Goal: Go to known website: Access a specific website the user already knows

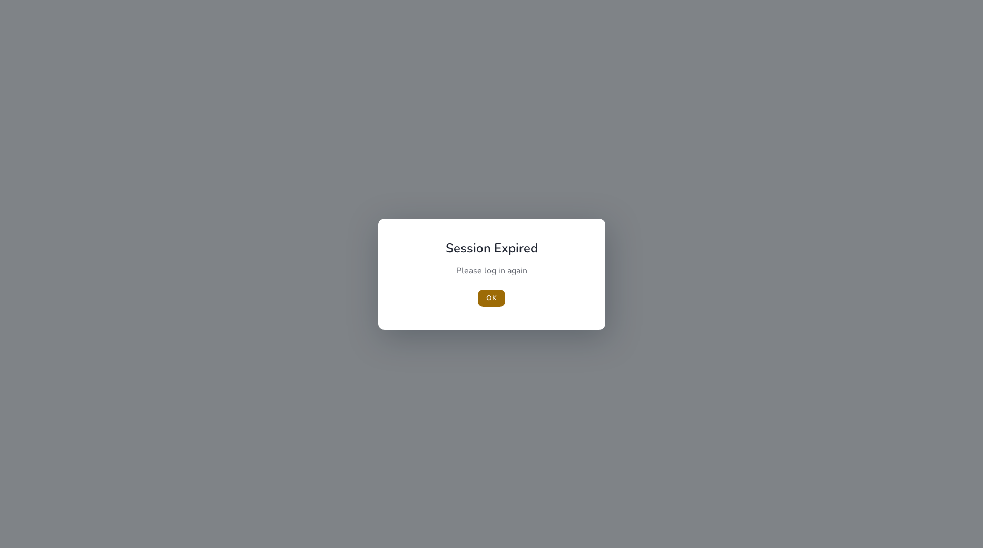
click at [495, 299] on span "OK" at bounding box center [491, 297] width 11 height 11
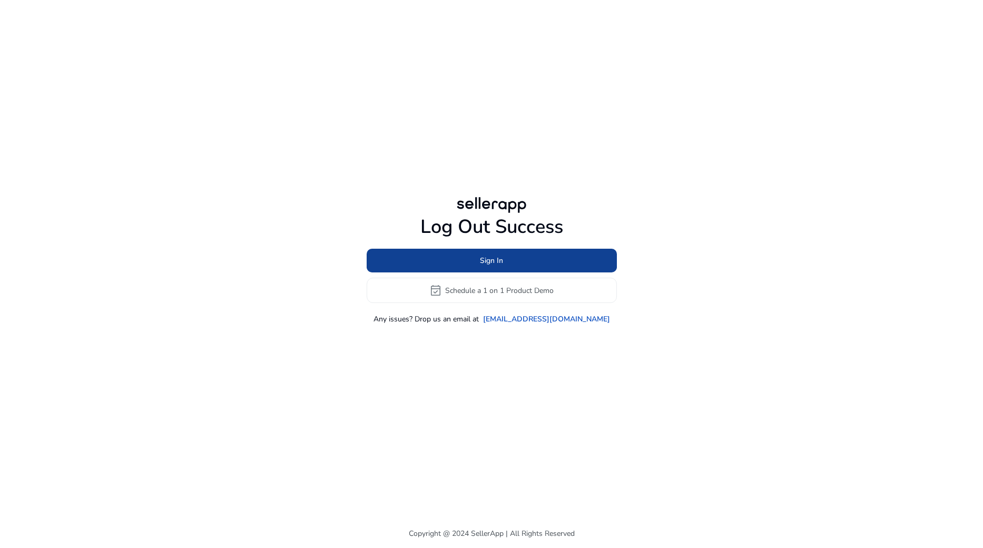
click at [509, 263] on span at bounding box center [492, 260] width 250 height 25
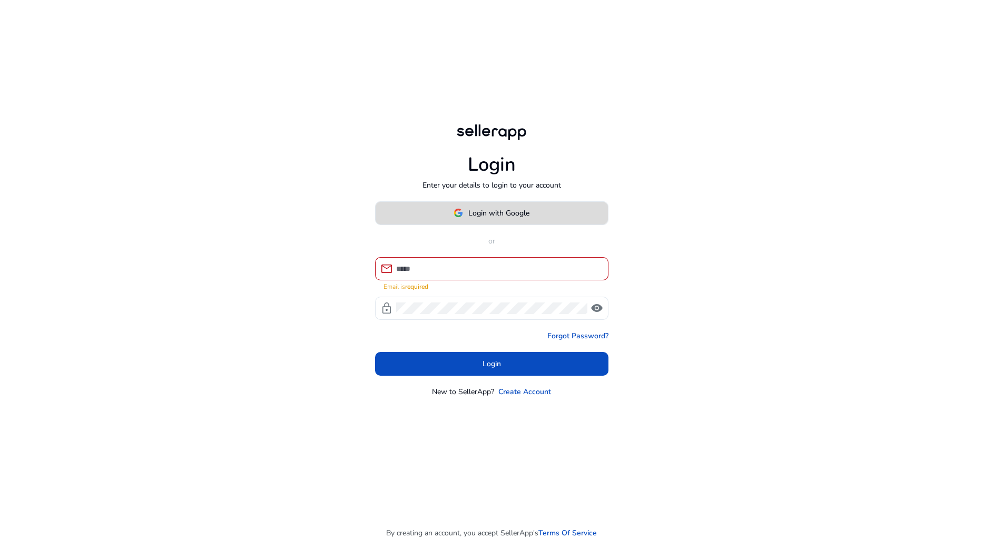
click at [505, 224] on span at bounding box center [492, 212] width 232 height 25
